Goal: Task Accomplishment & Management: Manage account settings

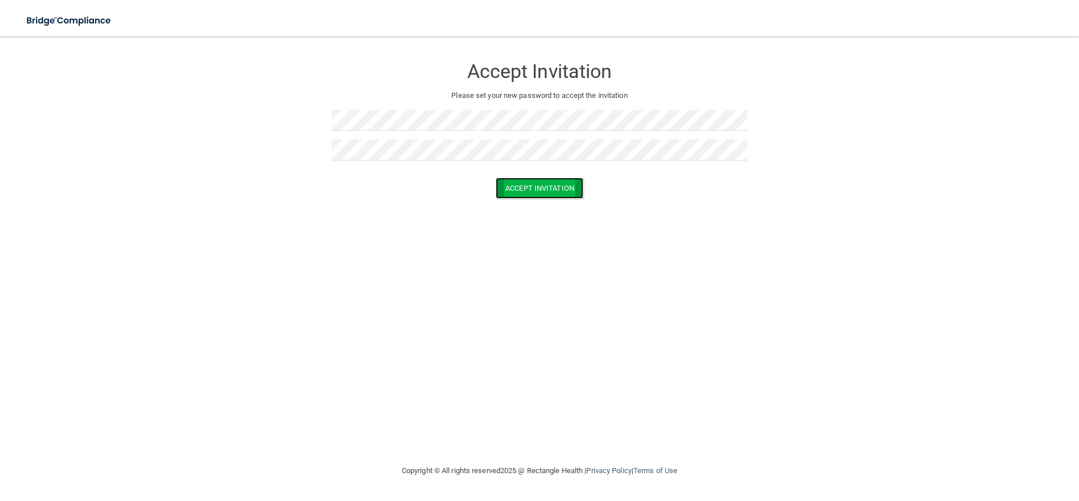
click at [527, 183] on button "Accept Invitation" at bounding box center [540, 188] width 88 height 21
click at [549, 207] on button "Accept Invitation" at bounding box center [540, 204] width 88 height 21
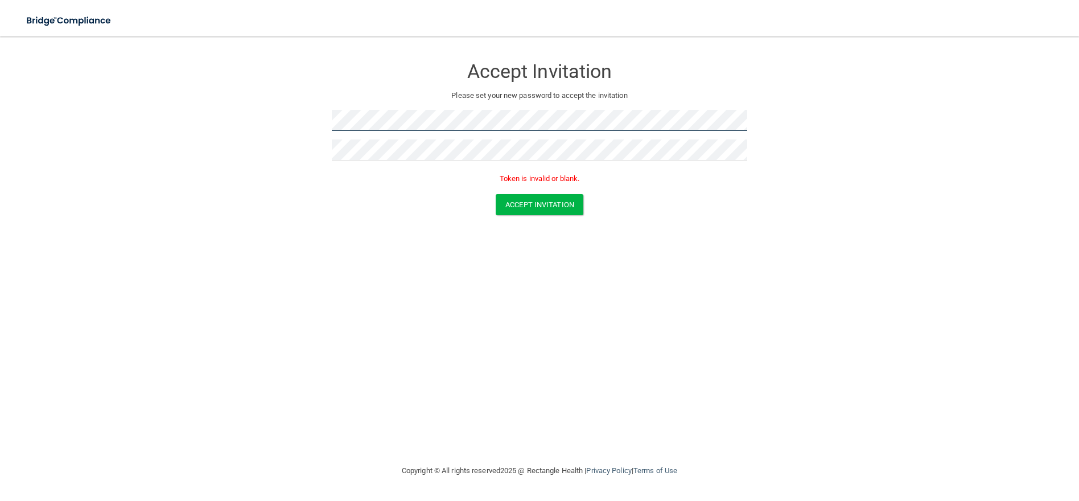
click at [291, 116] on form "Accept Invitation Please set your new password to accept the invitation Token i…" at bounding box center [540, 138] width 1034 height 181
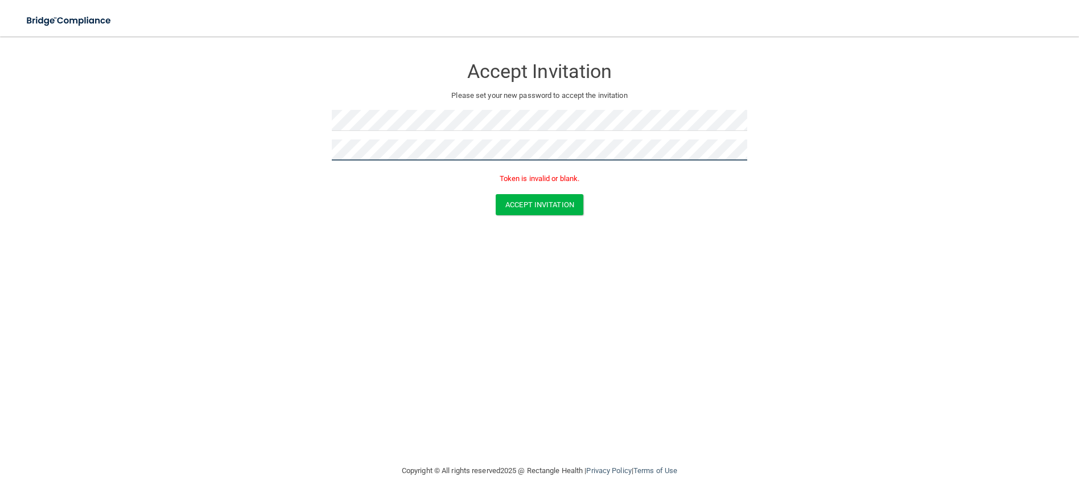
click at [309, 143] on form "Accept Invitation Please set your new password to accept the invitation Token i…" at bounding box center [540, 138] width 1034 height 181
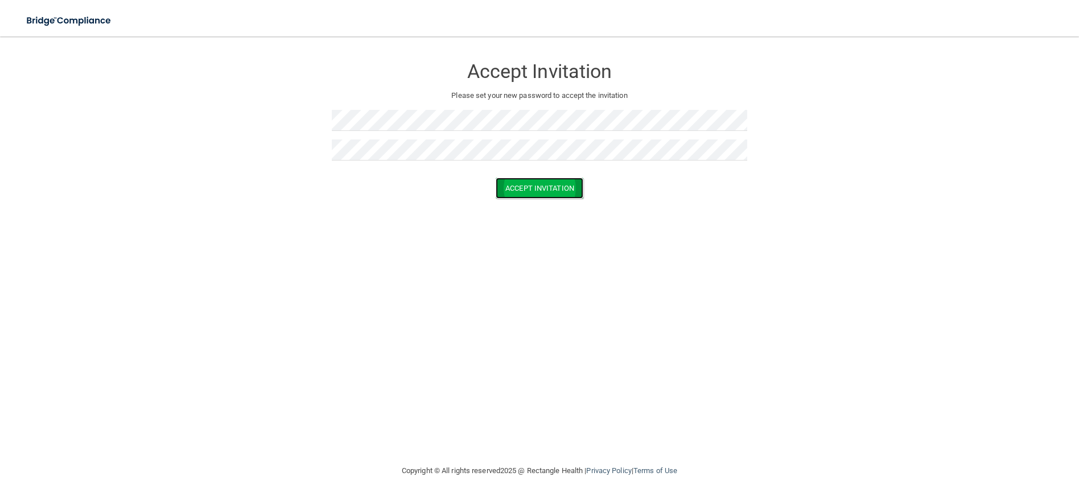
click at [548, 186] on button "Accept Invitation" at bounding box center [540, 188] width 88 height 21
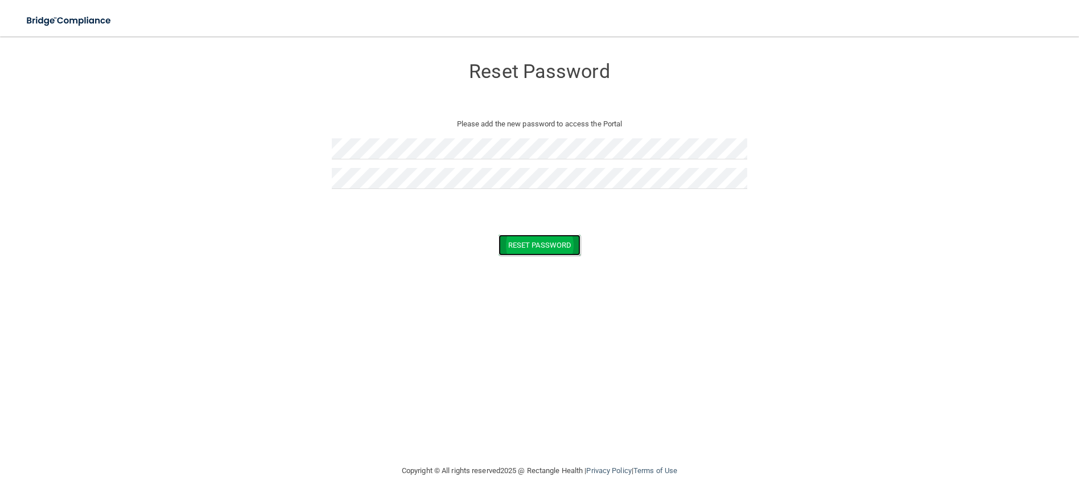
click at [532, 253] on button "Reset Password" at bounding box center [540, 244] width 82 height 21
